Goal: Book appointment/travel/reservation

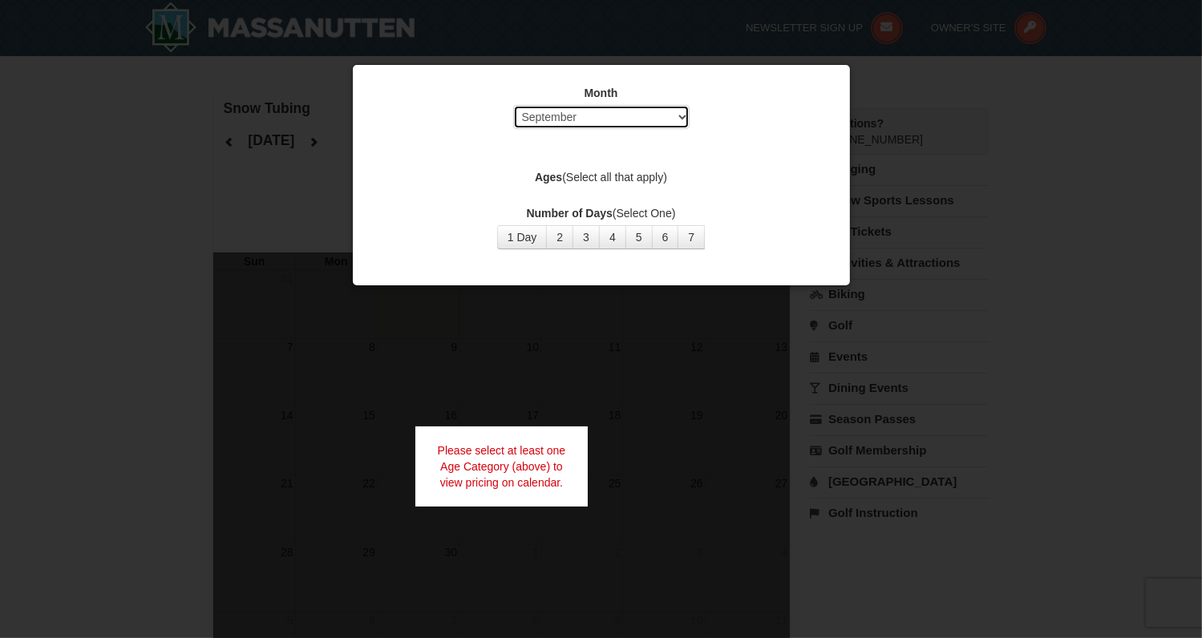
click at [682, 121] on select "Select September October November December January February March April May Jun…" at bounding box center [601, 117] width 176 height 24
select select "12"
click at [513, 105] on select "Select September October November December January February March April May Jun…" at bounding box center [601, 117] width 176 height 24
click at [529, 237] on button "1 Day" at bounding box center [522, 237] width 51 height 24
click at [584, 182] on label "Ages (Select all that apply)" at bounding box center [601, 177] width 457 height 16
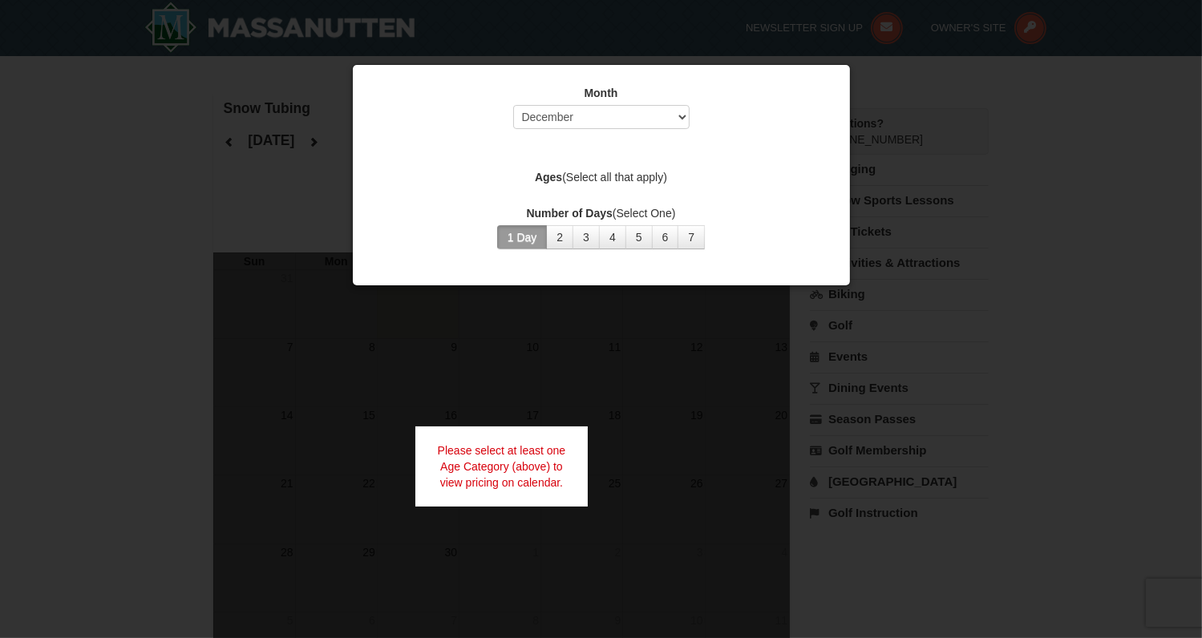
click at [600, 178] on label "Ages (Select all that apply)" at bounding box center [601, 177] width 457 height 16
drag, startPoint x: 600, startPoint y: 178, endPoint x: 572, endPoint y: 148, distance: 40.8
click at [572, 148] on div "Month Select September October November December January February March April M…" at bounding box center [601, 167] width 481 height 188
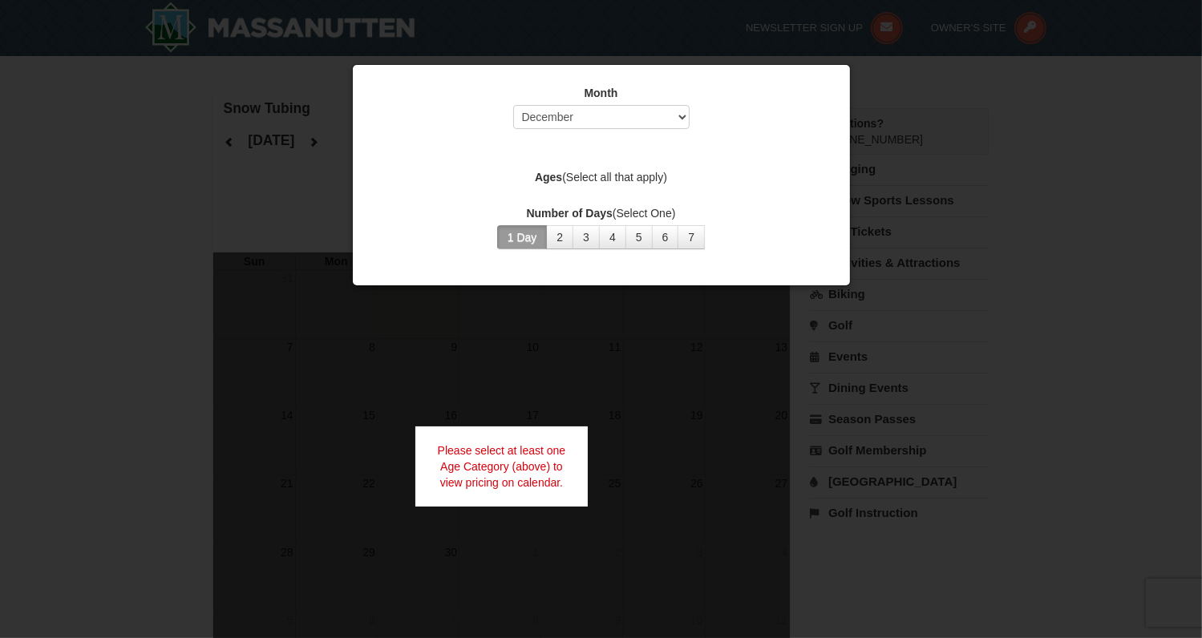
click at [583, 149] on div "Month Select September October November December January February March April M…" at bounding box center [601, 167] width 481 height 188
click at [606, 178] on label "Ages (Select all that apply)" at bounding box center [601, 177] width 457 height 16
drag, startPoint x: 606, startPoint y: 178, endPoint x: 552, endPoint y: 182, distance: 54.7
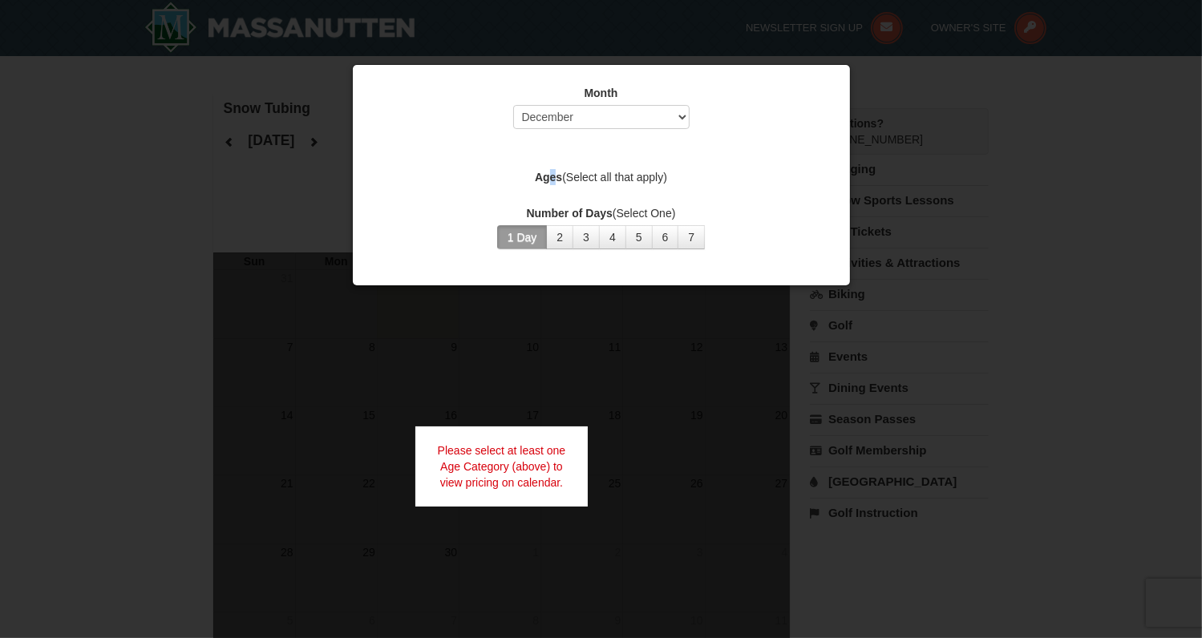
click at [552, 182] on strong "Ages" at bounding box center [548, 177] width 27 height 13
drag, startPoint x: 552, startPoint y: 182, endPoint x: 542, endPoint y: 177, distance: 10.8
click at [542, 177] on strong "Ages" at bounding box center [548, 177] width 27 height 13
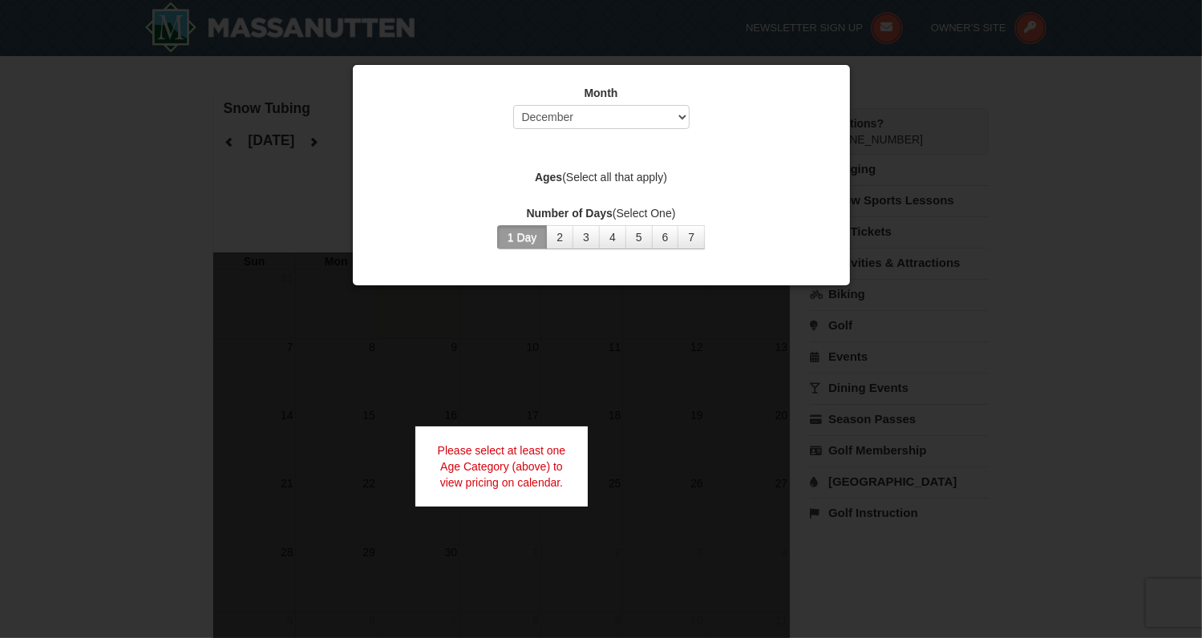
click at [936, 93] on div at bounding box center [601, 319] width 1202 height 638
click at [260, 176] on div at bounding box center [601, 319] width 1202 height 638
click at [231, 137] on div at bounding box center [601, 319] width 1202 height 638
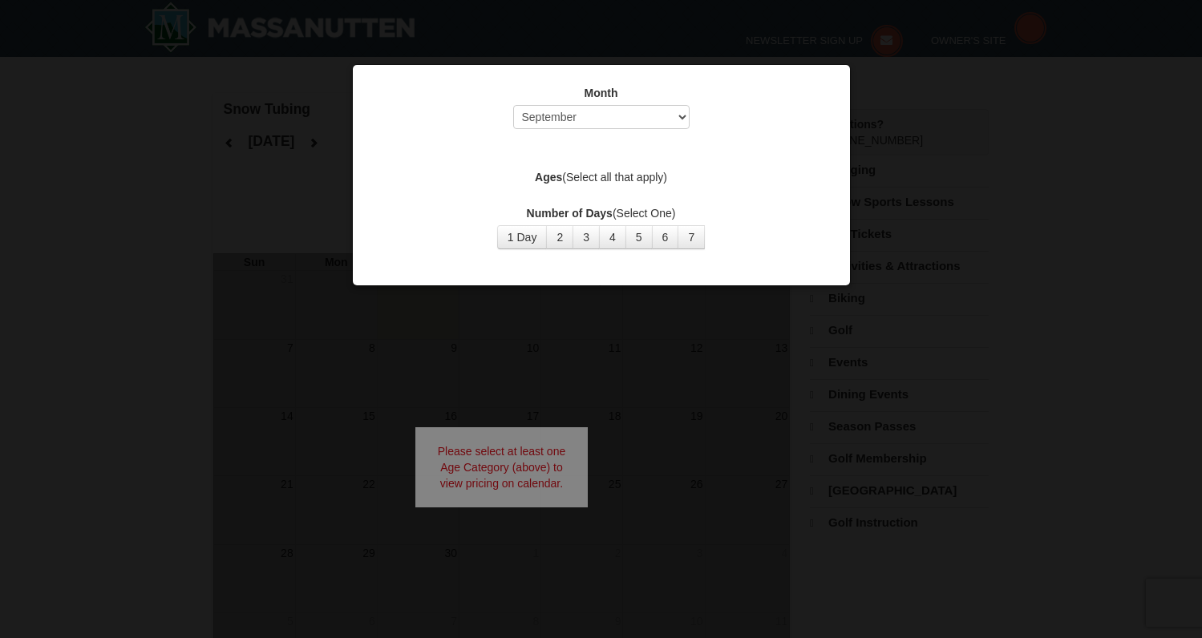
select select "9"
